Goal: Book appointment/travel/reservation

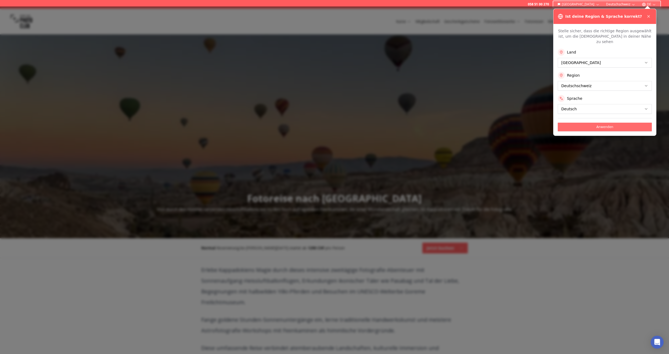
click at [603, 123] on button "Anwenden" at bounding box center [605, 127] width 94 height 9
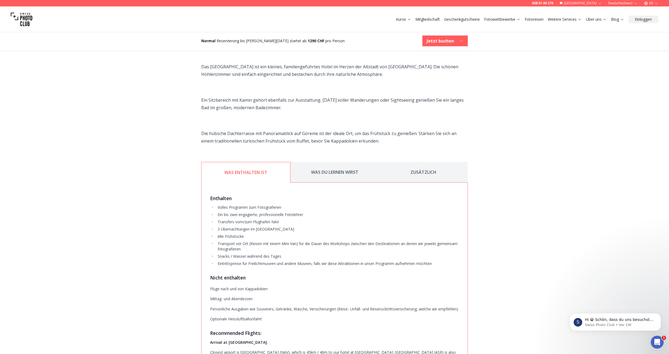
scroll to position [1155, 0]
click at [353, 167] on button "WAS DU LERNEN WIRST" at bounding box center [334, 173] width 89 height 21
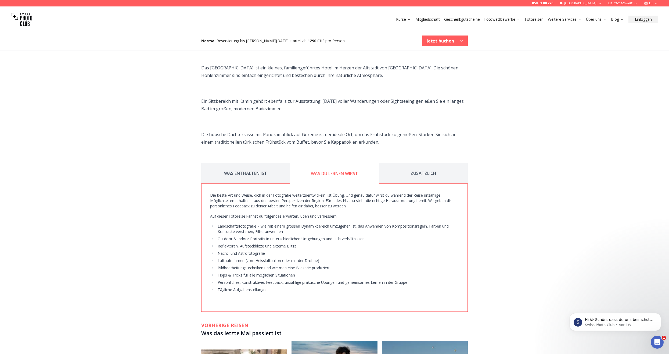
click at [425, 164] on button "ZUSÄTZLICH" at bounding box center [423, 173] width 89 height 21
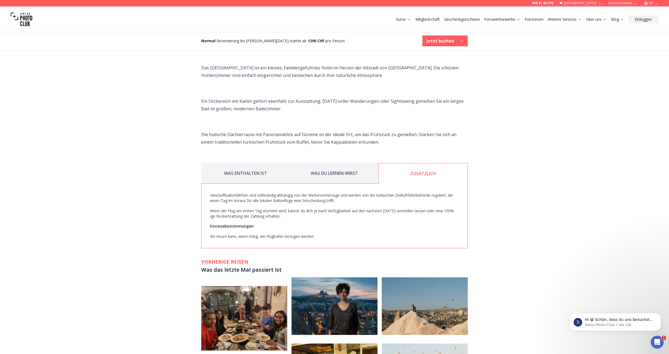
click at [342, 163] on button "WAS DU LERNEN WIRST" at bounding box center [334, 173] width 89 height 21
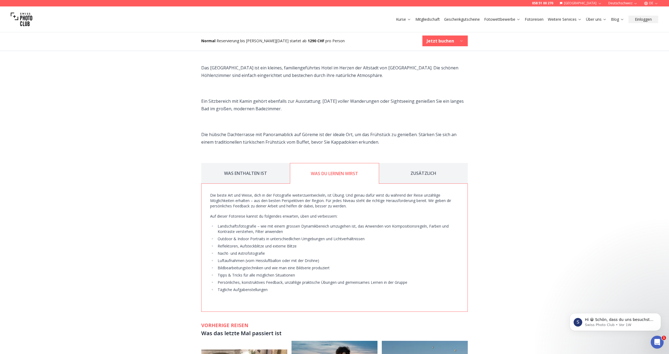
click at [247, 163] on button "WAS ENTHALTEN IST" at bounding box center [245, 173] width 89 height 21
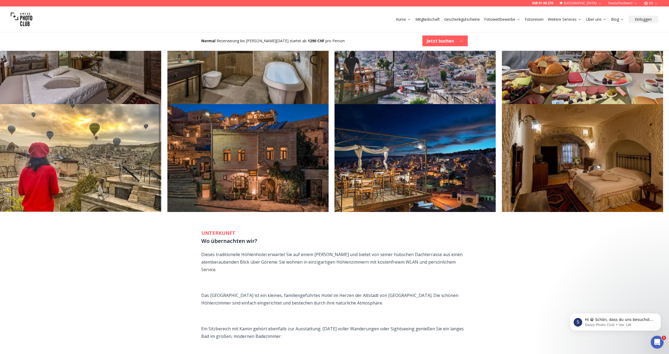
scroll to position [920, 0]
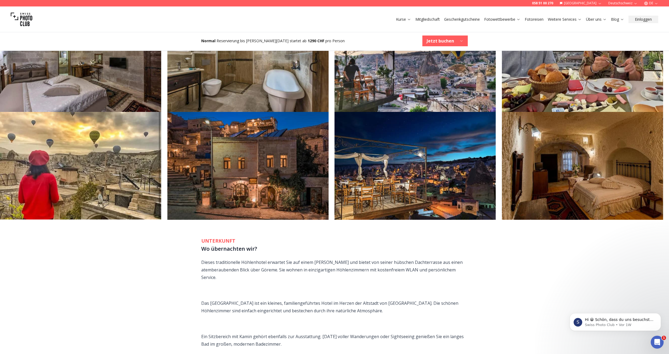
click at [454, 40] on button "Jetzt buchen" at bounding box center [444, 40] width 45 height 11
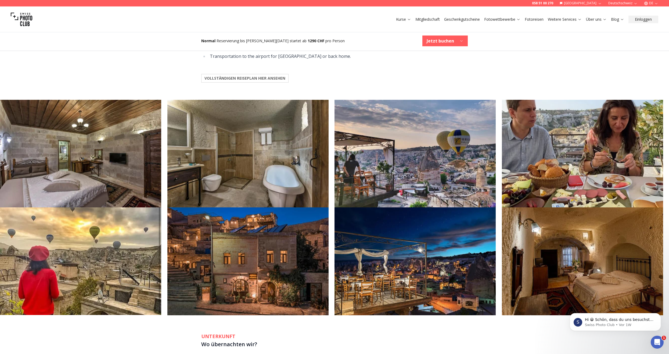
scroll to position [813, 0]
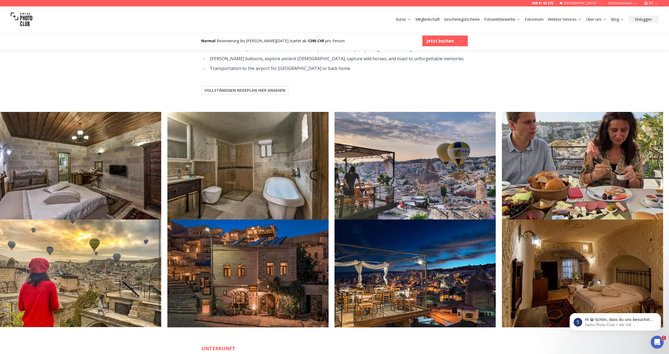
click at [260, 88] on b "VOLLSTÄNDIGEN REISEPLAN HIER ANSEHEN" at bounding box center [244, 90] width 81 height 5
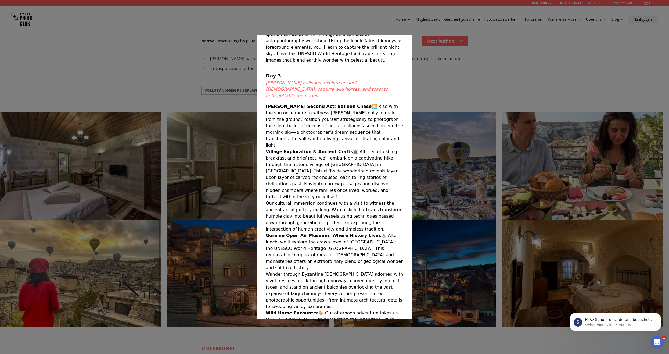
scroll to position [339, 0]
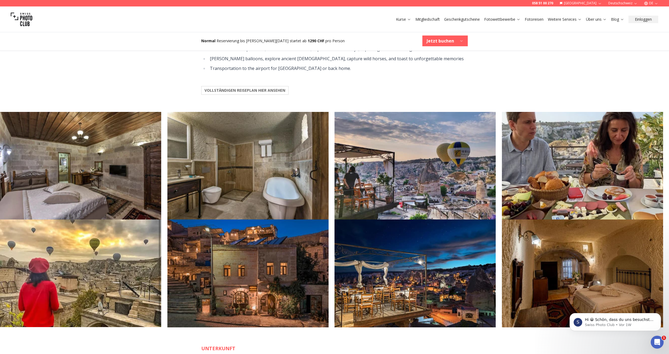
click at [469, 54] on div at bounding box center [334, 177] width 669 height 354
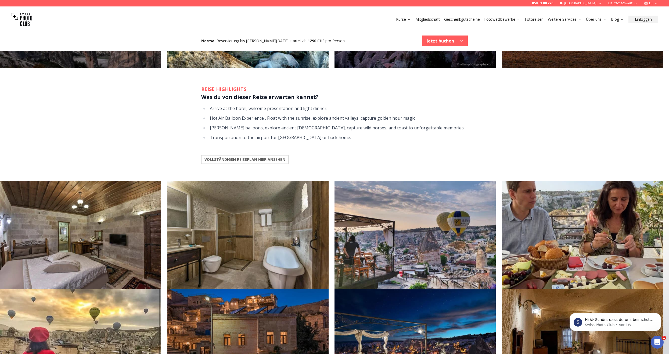
scroll to position [719, 0]
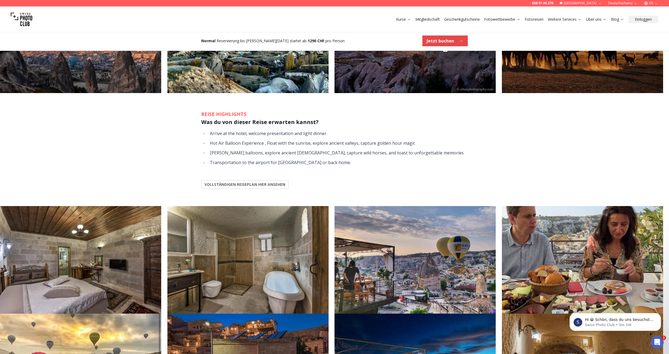
click at [458, 40] on button "Jetzt buchen" at bounding box center [444, 40] width 45 height 11
click at [443, 41] on b "Jetzt buchen" at bounding box center [440, 41] width 27 height 6
click at [462, 41] on icon "button" at bounding box center [461, 41] width 2 height 1
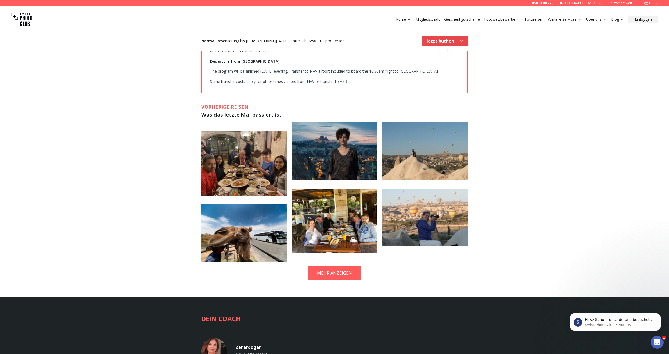
scroll to position [1545, 0]
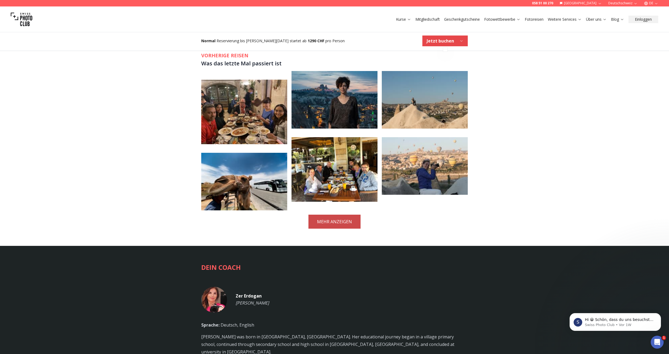
click at [352, 217] on button "MEHR ANZEIGEN" at bounding box center [334, 221] width 52 height 14
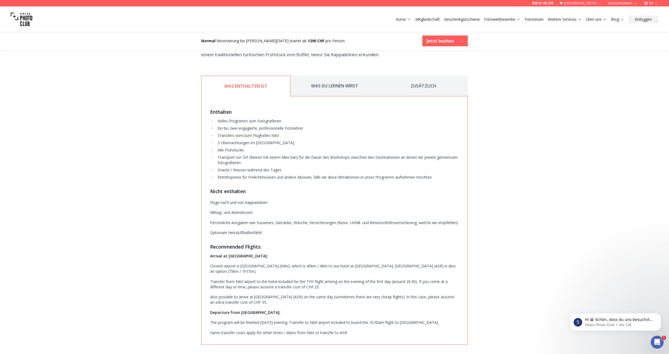
scroll to position [1122, 0]
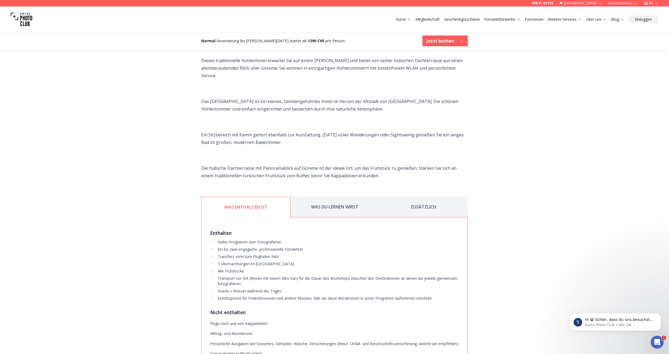
click at [425, 196] on button "ZUSÄTZLICH" at bounding box center [423, 206] width 89 height 21
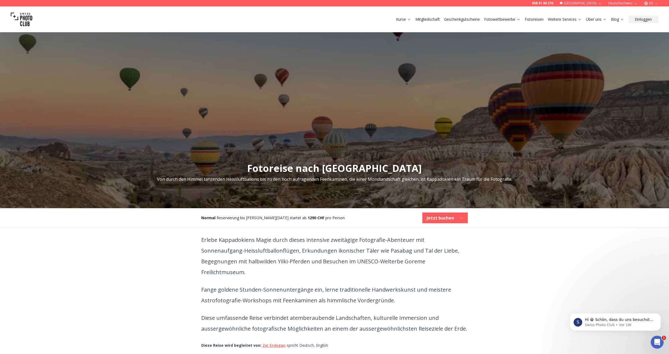
scroll to position [7, 0]
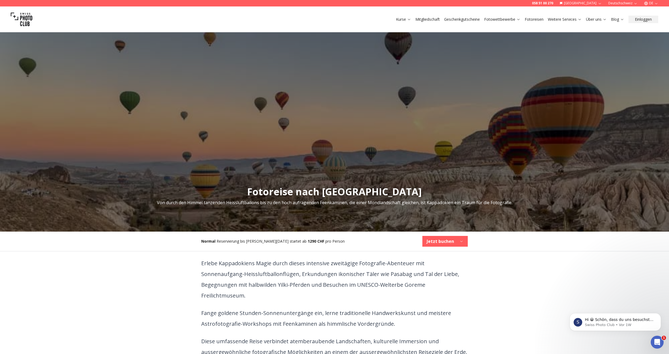
click at [207, 241] on b "Normal" at bounding box center [208, 240] width 14 height 5
click at [222, 239] on span "Reservierung bis [PERSON_NAME][DATE] startet ab" at bounding box center [262, 240] width 90 height 5
click at [232, 244] on div "Normal Reservierung bis [PERSON_NAME][DATE] startet ab 1290 CHF pro Person Jetz…" at bounding box center [334, 240] width 275 height 19
drag, startPoint x: 232, startPoint y: 241, endPoint x: 332, endPoint y: 240, distance: 100.0
click at [332, 240] on div "Normal Reservierung bis [PERSON_NAME][DATE] startet ab 1290 CHF pro Person Jetz…" at bounding box center [334, 240] width 275 height 19
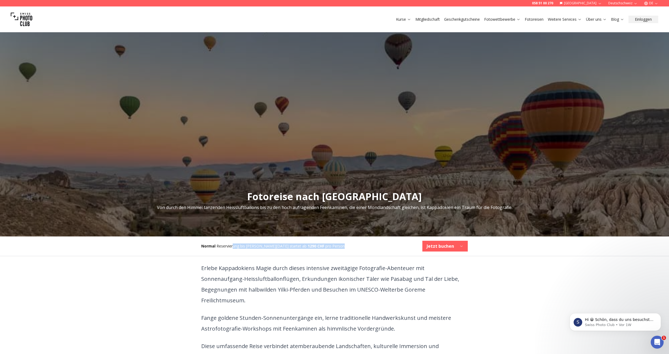
scroll to position [0, 0]
